Goal: Information Seeking & Learning: Learn about a topic

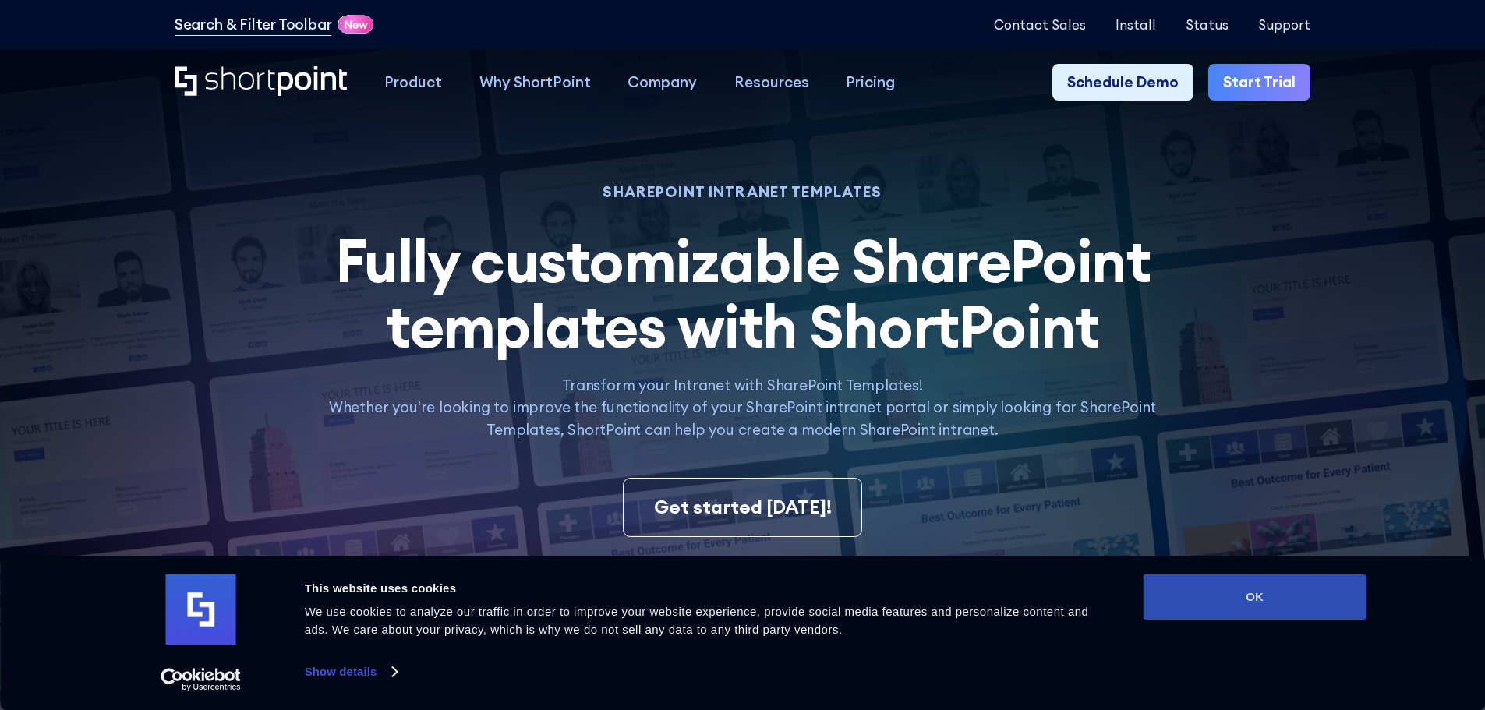
click at [1250, 596] on button "OK" at bounding box center [1255, 597] width 223 height 45
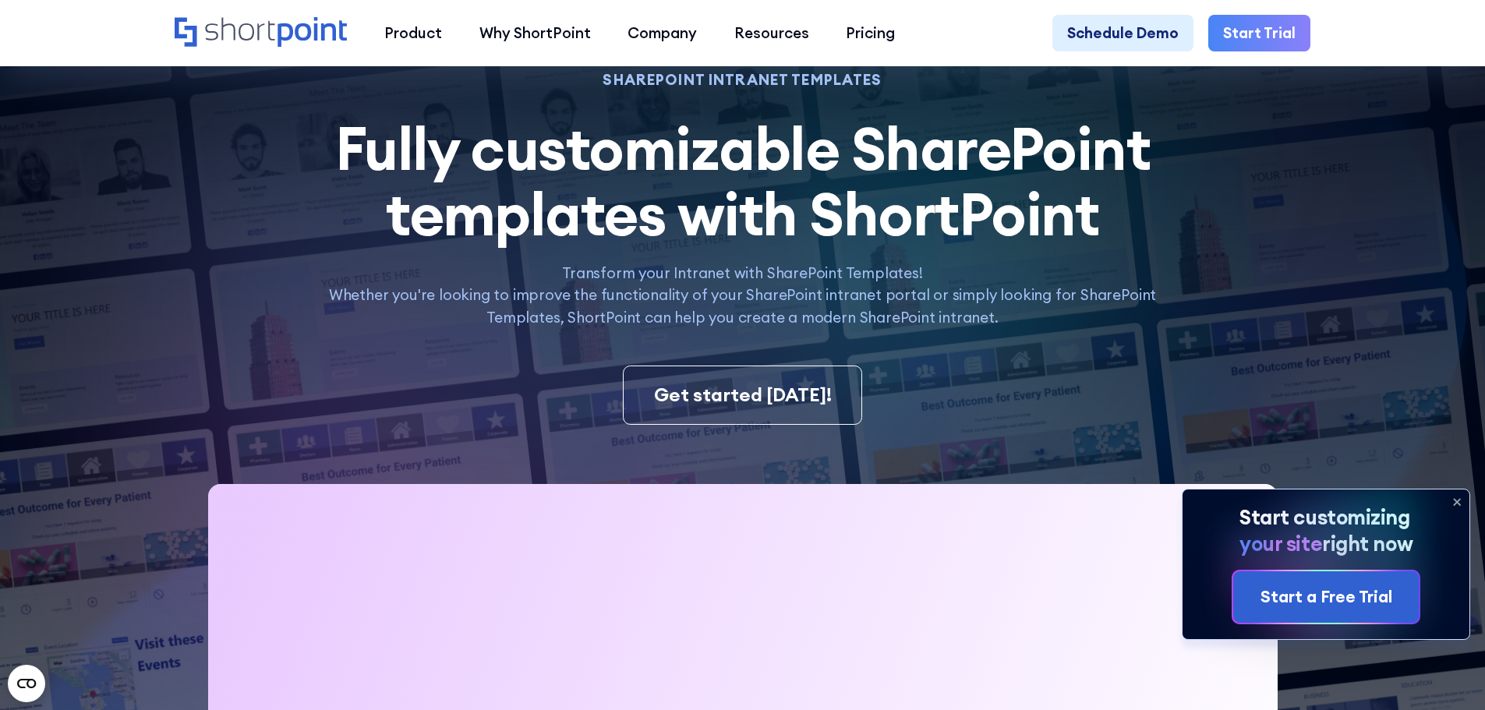
scroll to position [78, 0]
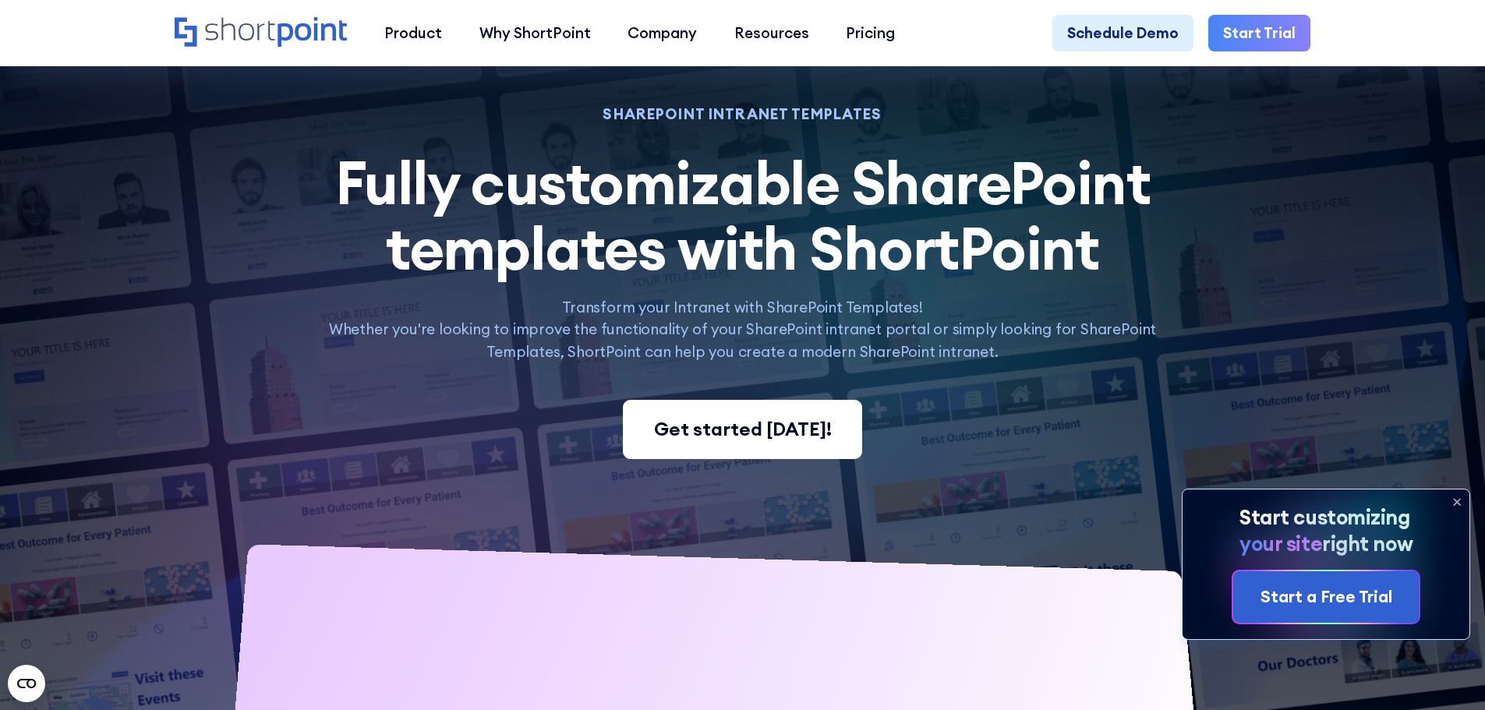
click at [690, 431] on div "Get started [DATE]!" at bounding box center [743, 430] width 178 height 28
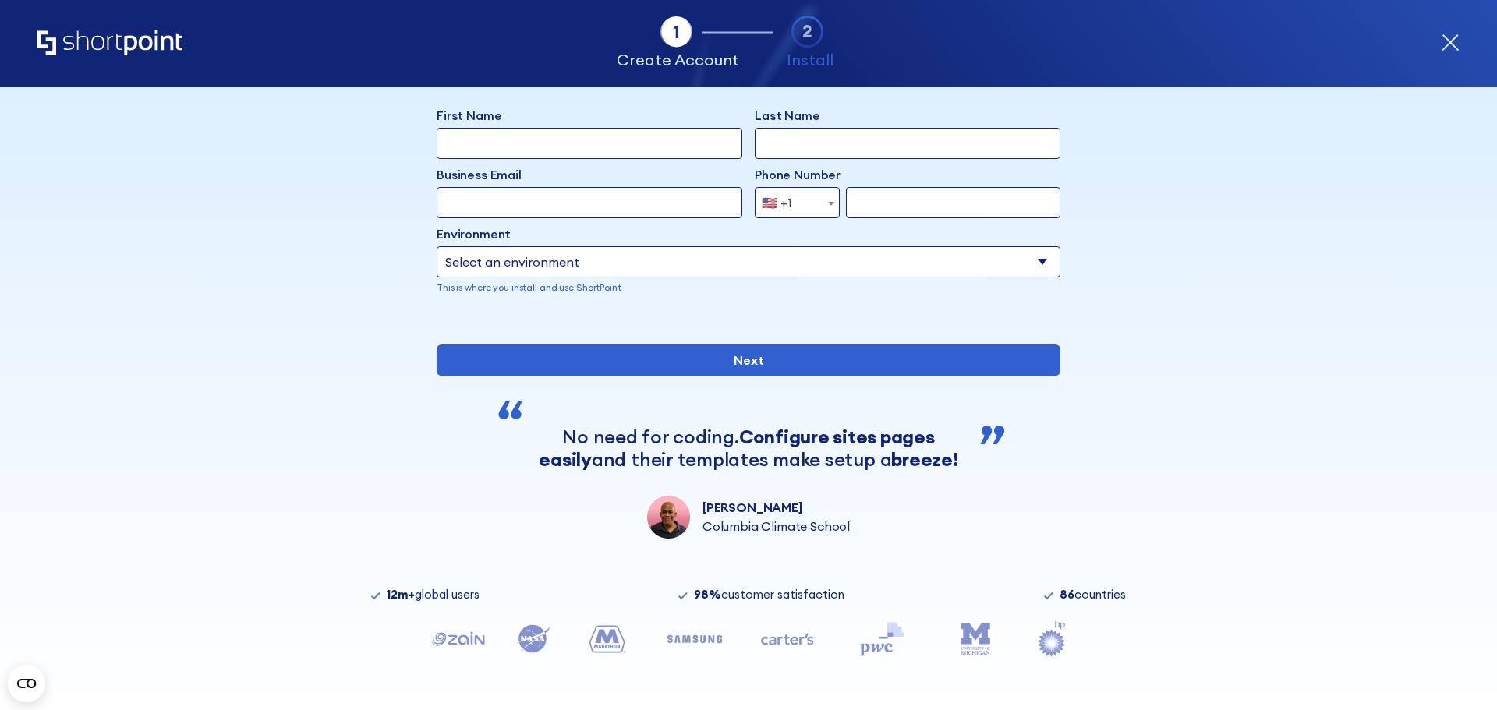
scroll to position [136, 0]
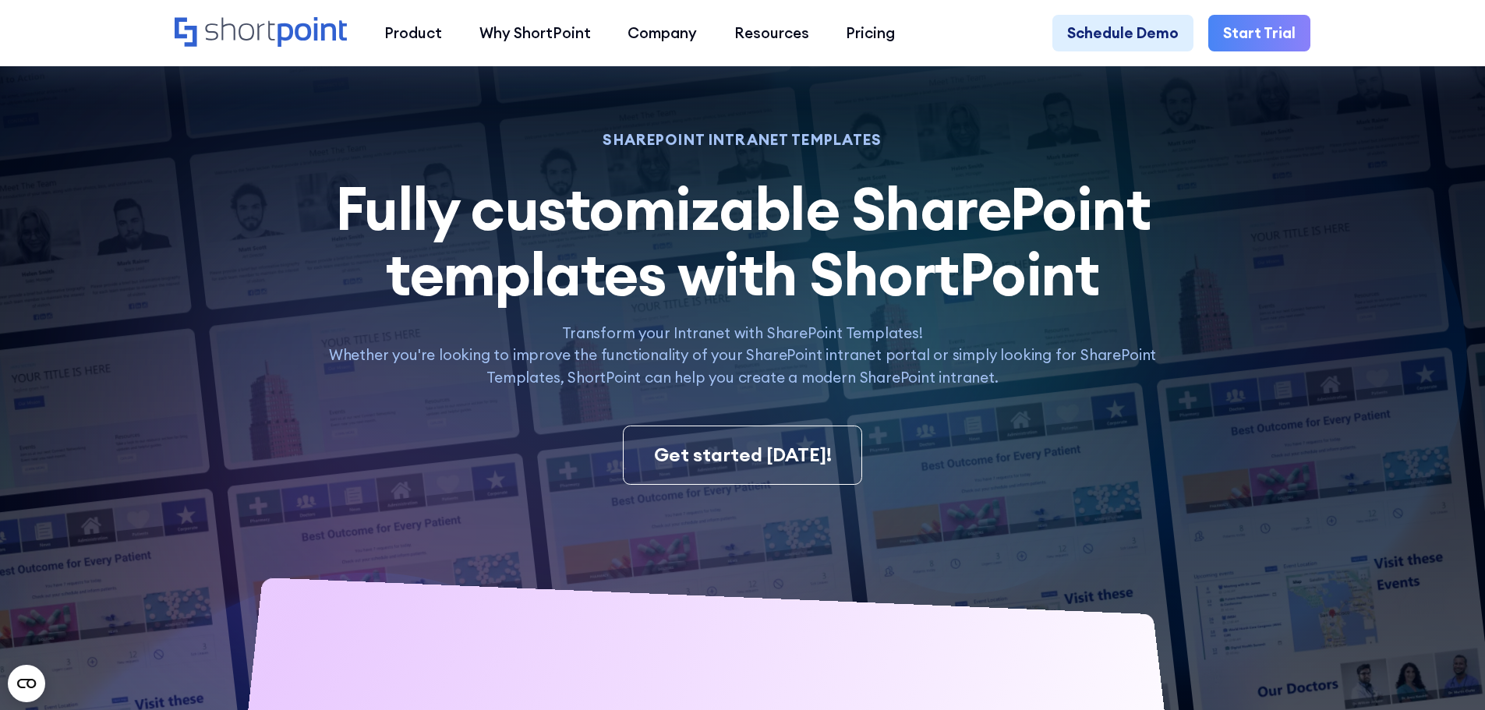
scroll to position [78, 0]
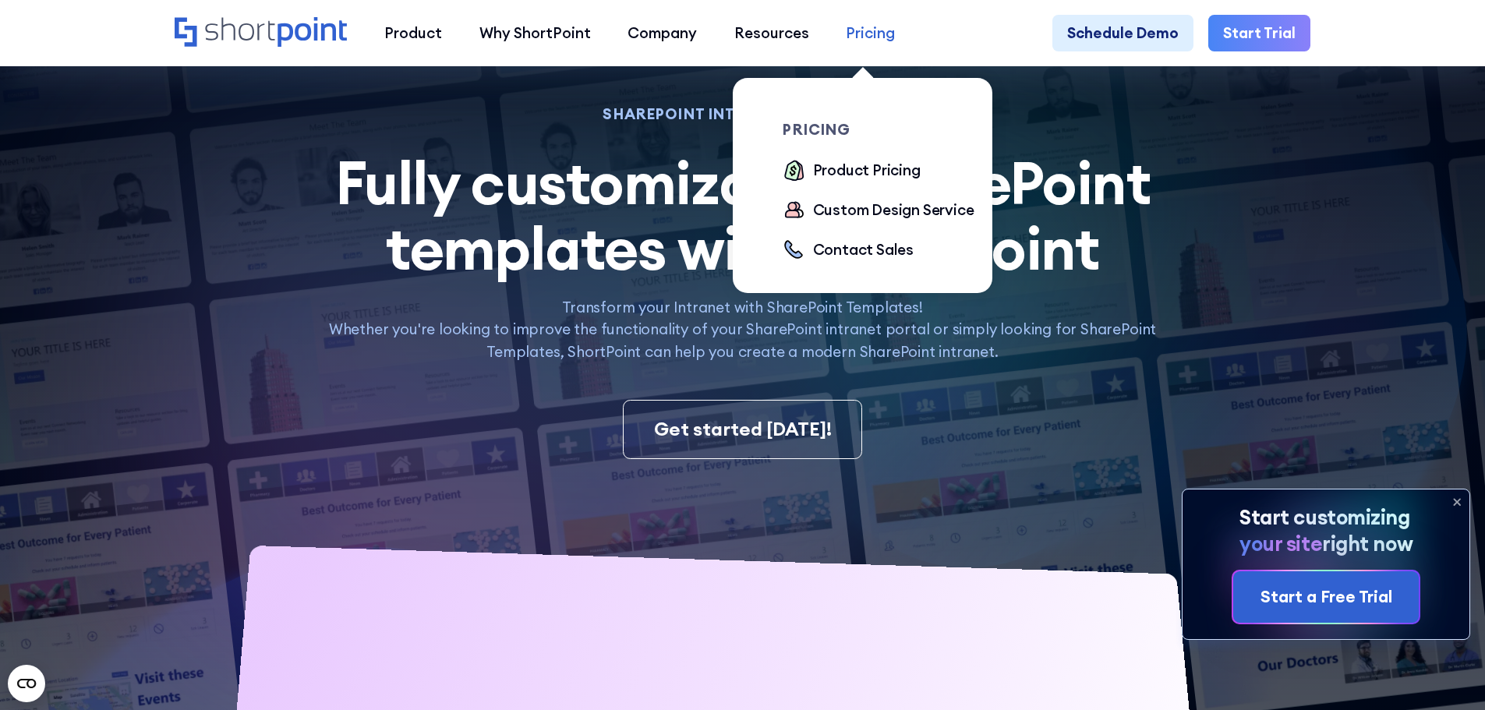
click at [858, 41] on div "Pricing" at bounding box center [870, 33] width 49 height 23
click at [867, 175] on div "Product Pricing" at bounding box center [867, 170] width 108 height 23
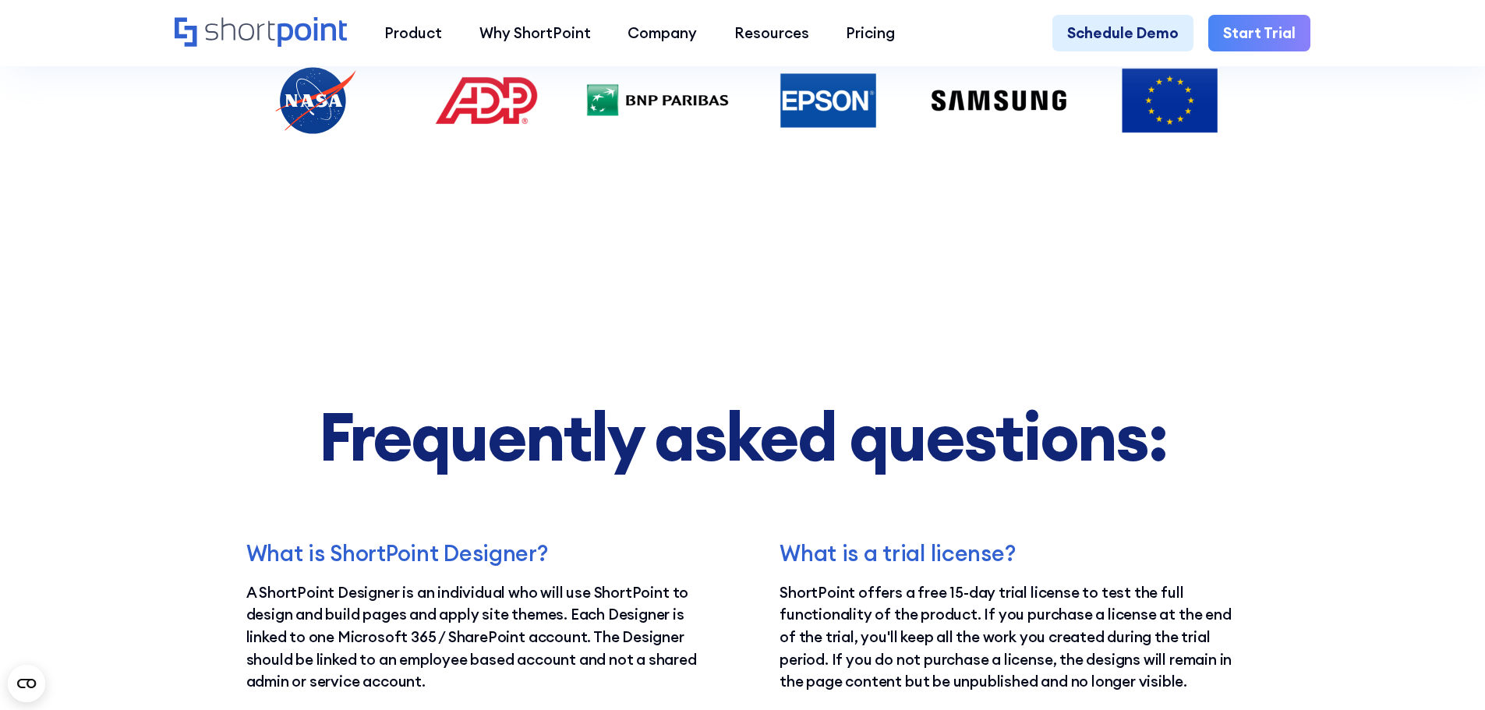
scroll to position [3041, 0]
